Goal: Task Accomplishment & Management: Complete application form

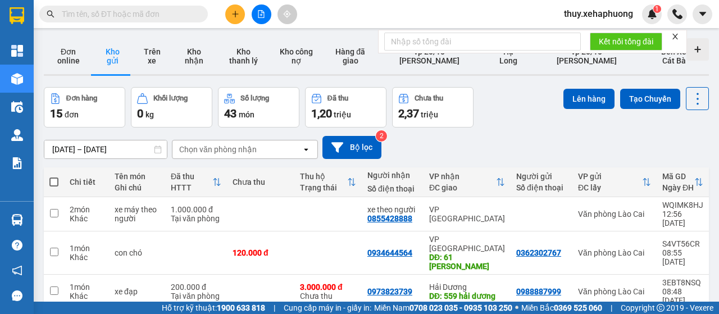
click at [237, 20] on button at bounding box center [235, 14] width 20 height 20
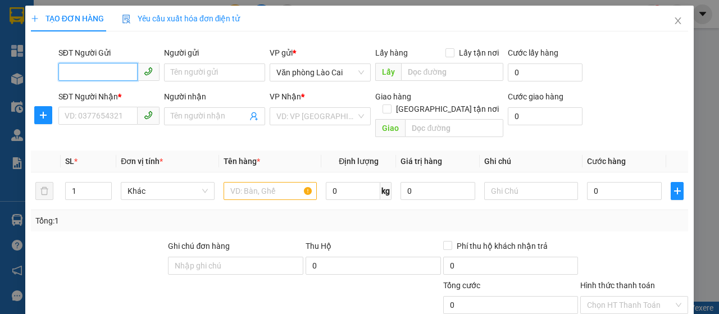
click at [92, 71] on input "SĐT Người Gửi" at bounding box center [97, 72] width 79 height 18
type input "0977524790"
click at [98, 94] on div "0977524790" at bounding box center [108, 95] width 87 height 12
type input "0937623194"
type input "ngọc"
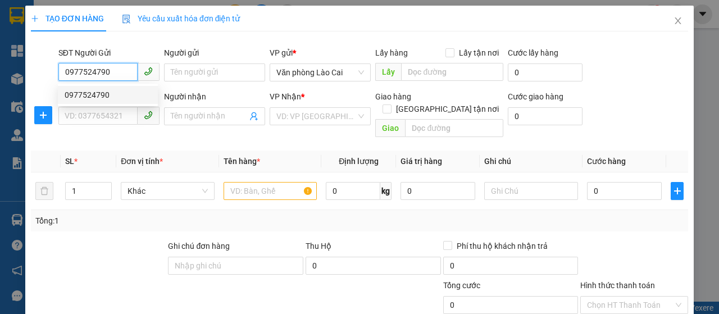
type input "thượng lý"
type input "900.000"
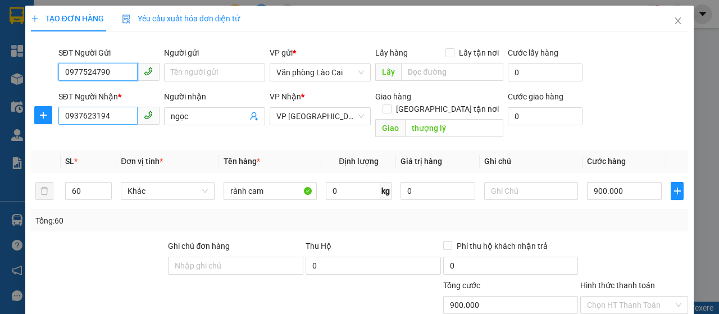
type input "0977524790"
click at [115, 120] on input "0937623194" at bounding box center [97, 116] width 79 height 18
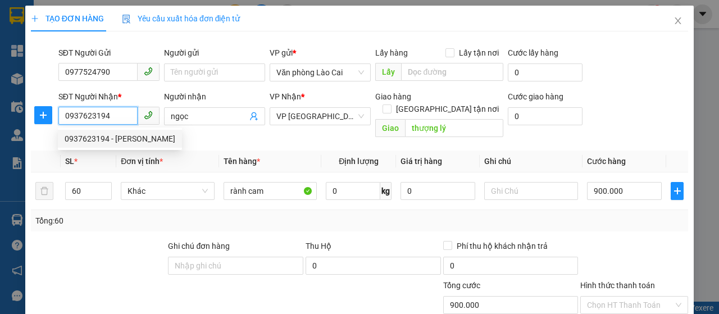
drag, startPoint x: 115, startPoint y: 113, endPoint x: 0, endPoint y: 87, distance: 117.6
click at [0, 87] on div "TẠO ĐƠN HÀNG Yêu cầu xuất hóa đơn điện tử Transit Pickup Surcharge Ids Transit …" at bounding box center [359, 157] width 719 height 314
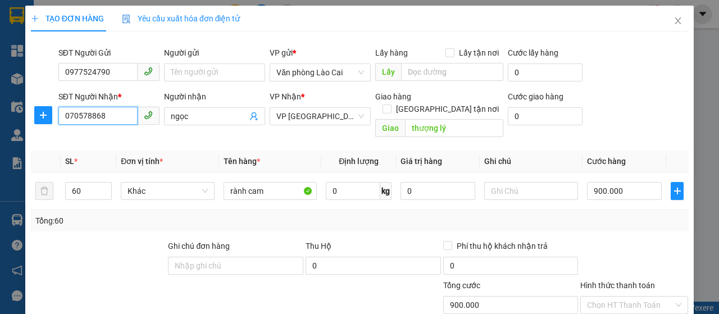
type input "0705788688"
click at [83, 138] on div "0705788688" at bounding box center [108, 139] width 87 height 12
type input "vĩnh niệm"
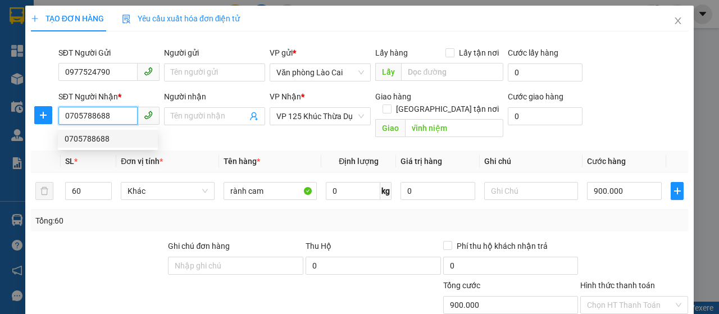
type input "100.000"
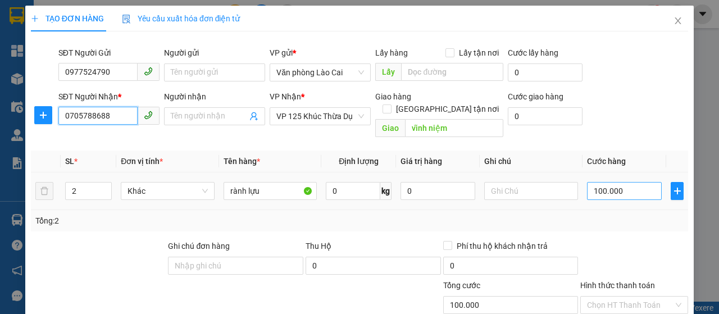
type input "0705788688"
click at [620, 182] on input "100.000" at bounding box center [624, 191] width 75 height 18
type input "1"
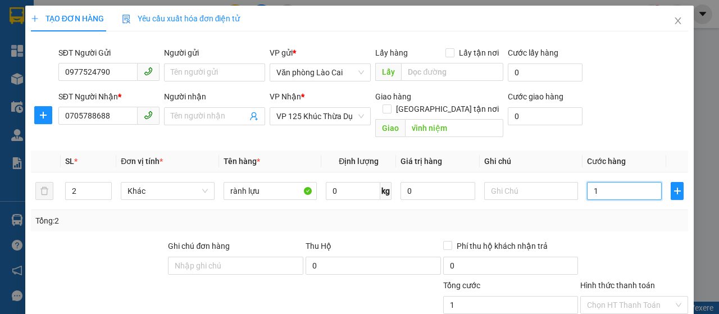
type input "15"
type input "150"
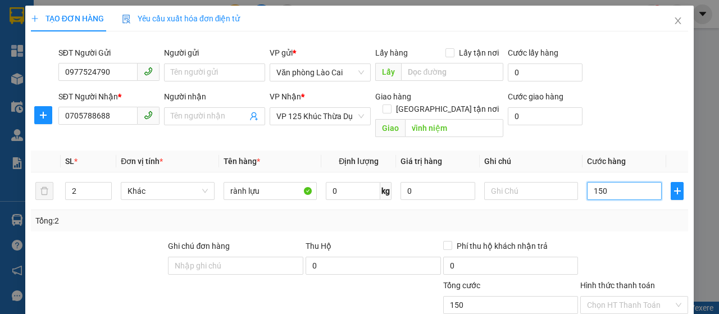
type input "1.500"
type input "15.000"
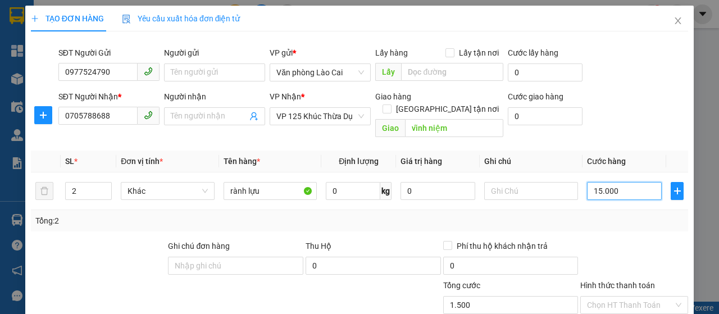
type input "15.000"
type input "150.000"
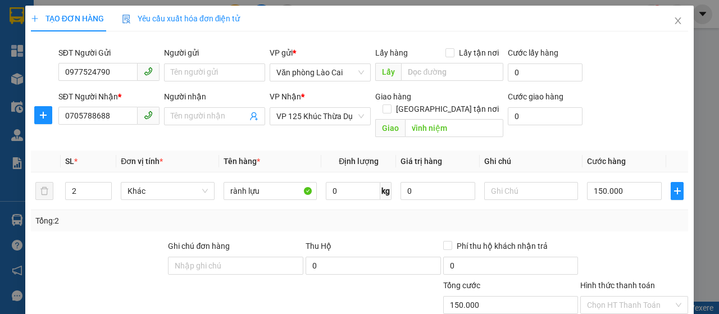
click at [640, 240] on div at bounding box center [634, 259] width 110 height 39
drag, startPoint x: 79, startPoint y: 177, endPoint x: 57, endPoint y: 173, distance: 22.8
click at [57, 173] on tr "2 Khác rành lựu 0 kg 0 150.000" at bounding box center [359, 191] width 657 height 38
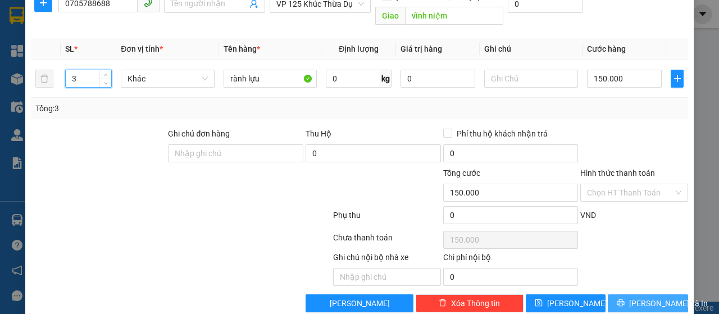
type input "3"
click at [657, 297] on span "[PERSON_NAME] và In" at bounding box center [668, 303] width 79 height 12
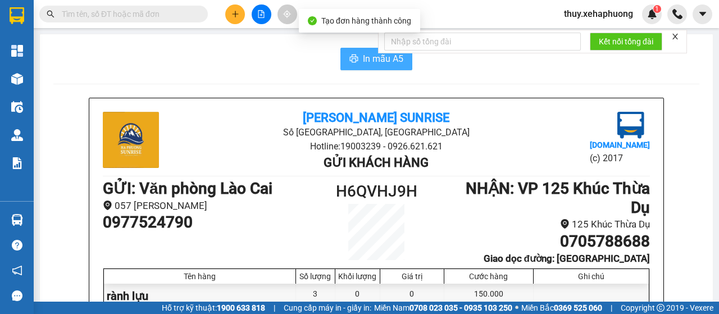
click at [365, 52] on span "In mẫu A5" at bounding box center [383, 59] width 40 height 14
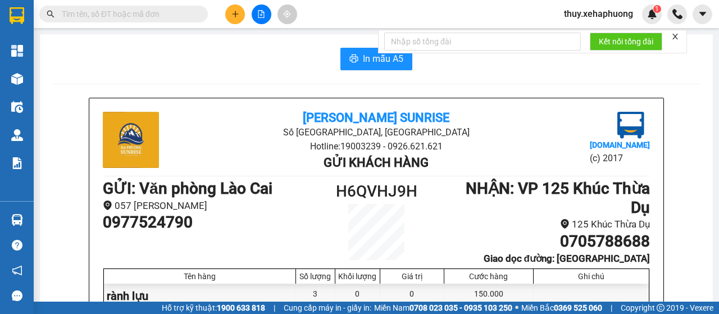
click at [233, 3] on div "Kết quả tìm kiếm ( 0 ) Bộ lọc No Data thuy.xehaphuong 1" at bounding box center [359, 14] width 719 height 28
click at [233, 8] on button at bounding box center [235, 14] width 20 height 20
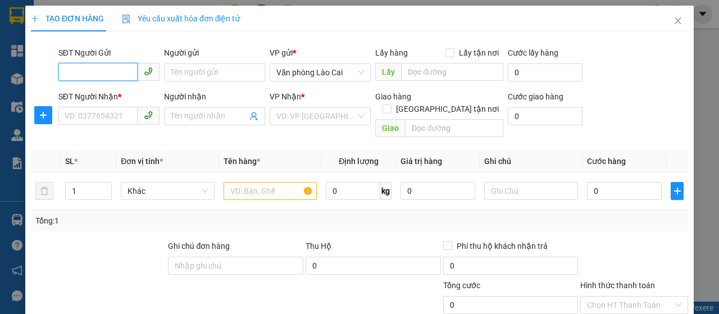
click at [69, 68] on input "SĐT Người Gửi" at bounding box center [97, 72] width 79 height 18
click at [87, 69] on input "SĐT Người Gửi" at bounding box center [97, 72] width 79 height 18
type input "0379228976"
click at [91, 97] on div "0379228976" at bounding box center [108, 95] width 87 height 12
type input "0943469599"
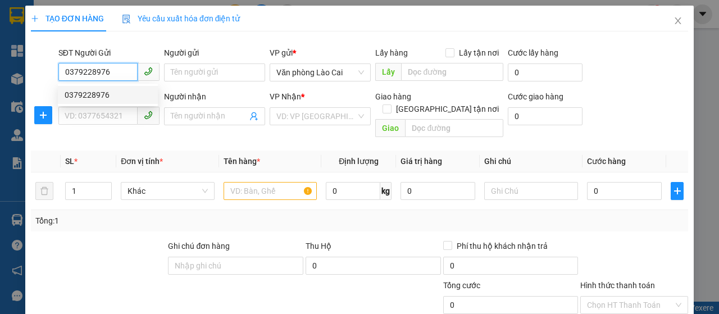
type input "vĩnh niệm"
type input "250.000"
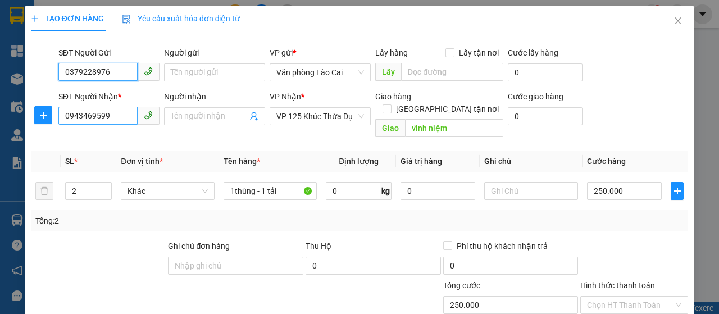
type input "0379228976"
click at [116, 119] on input "0943469599" at bounding box center [97, 116] width 79 height 18
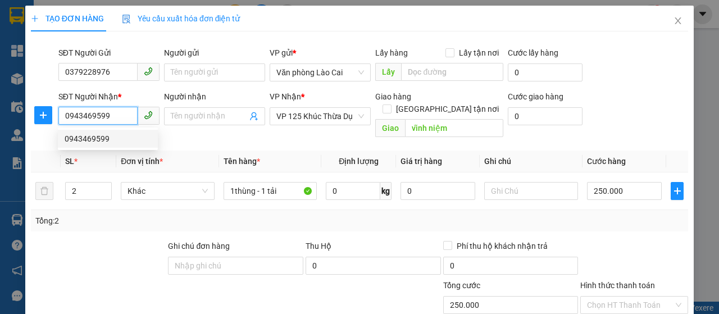
click at [115, 131] on div "0943469599" at bounding box center [108, 139] width 100 height 18
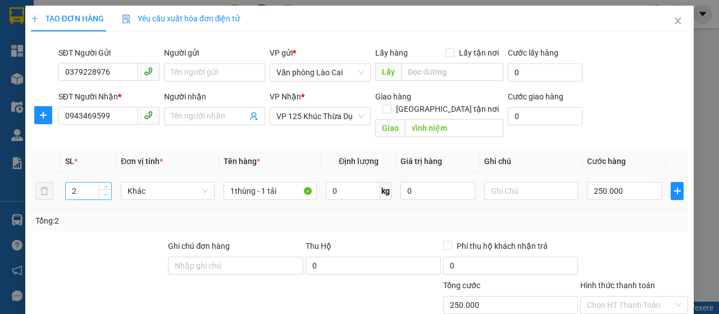
type input "1"
click at [99, 189] on span "Decrease Value" at bounding box center [105, 194] width 12 height 10
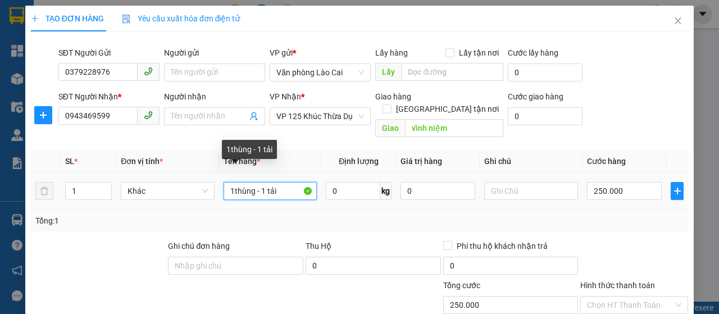
drag, startPoint x: 280, startPoint y: 179, endPoint x: 231, endPoint y: 179, distance: 48.9
click at [231, 182] on input "1thùng - 1 tải" at bounding box center [271, 191] width 94 height 18
type input "1"
type input "1 bọc"
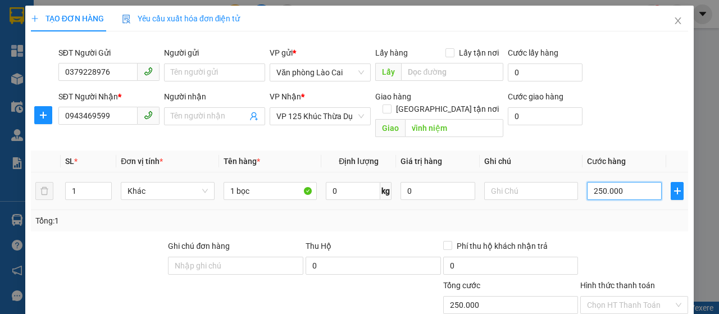
type input "0"
click at [588, 182] on input "0" at bounding box center [624, 191] width 75 height 18
type input "70"
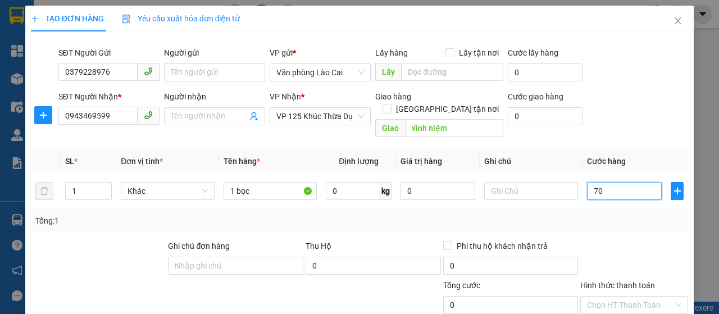
type input "70"
type input "700"
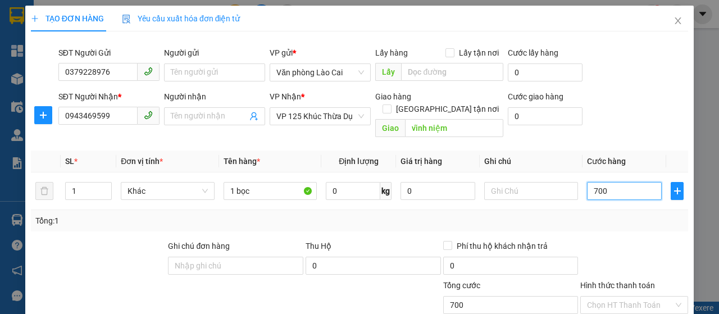
type input "7.000"
type input "70.000"
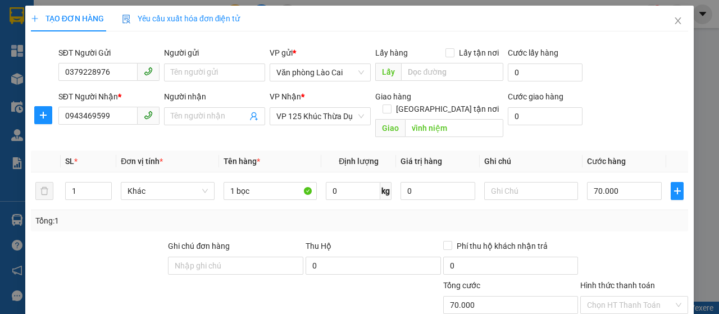
click at [639, 240] on div at bounding box center [634, 259] width 110 height 39
click at [591, 182] on input "70.000" at bounding box center [624, 191] width 75 height 18
type input "8"
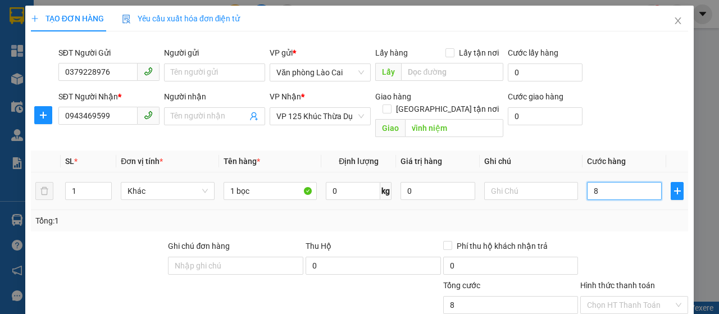
type input "80"
type input "800"
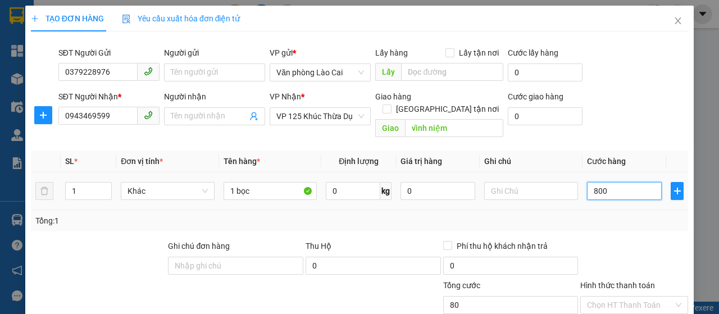
type input "800"
type input "8.000"
type input "80.000"
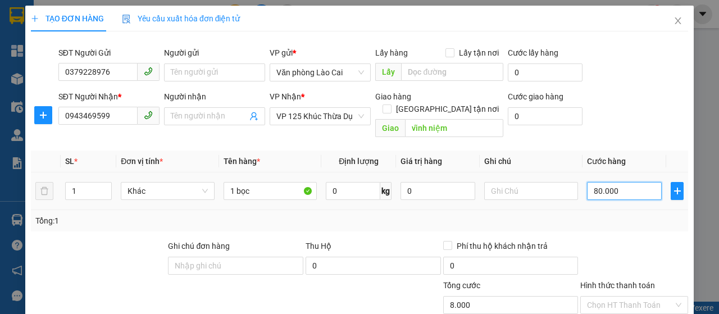
type input "80.000"
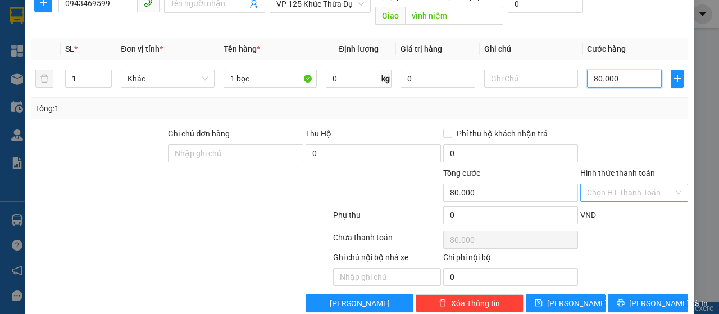
scroll to position [119, 0]
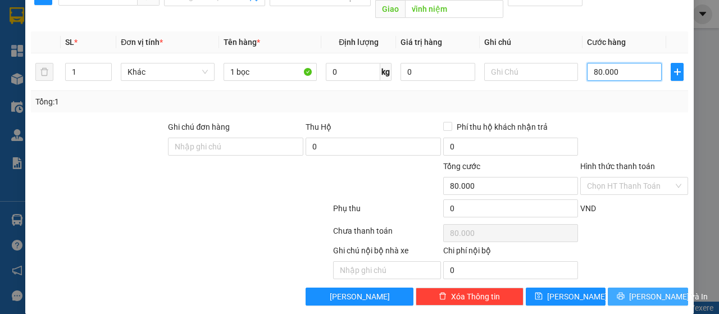
type input "80.000"
click at [647, 290] on span "[PERSON_NAME] và In" at bounding box center [668, 296] width 79 height 12
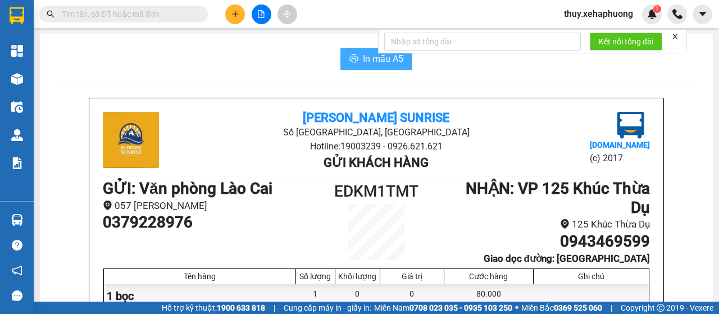
click at [344, 60] on button "In mẫu A5" at bounding box center [376, 59] width 72 height 22
